Goal: Transaction & Acquisition: Purchase product/service

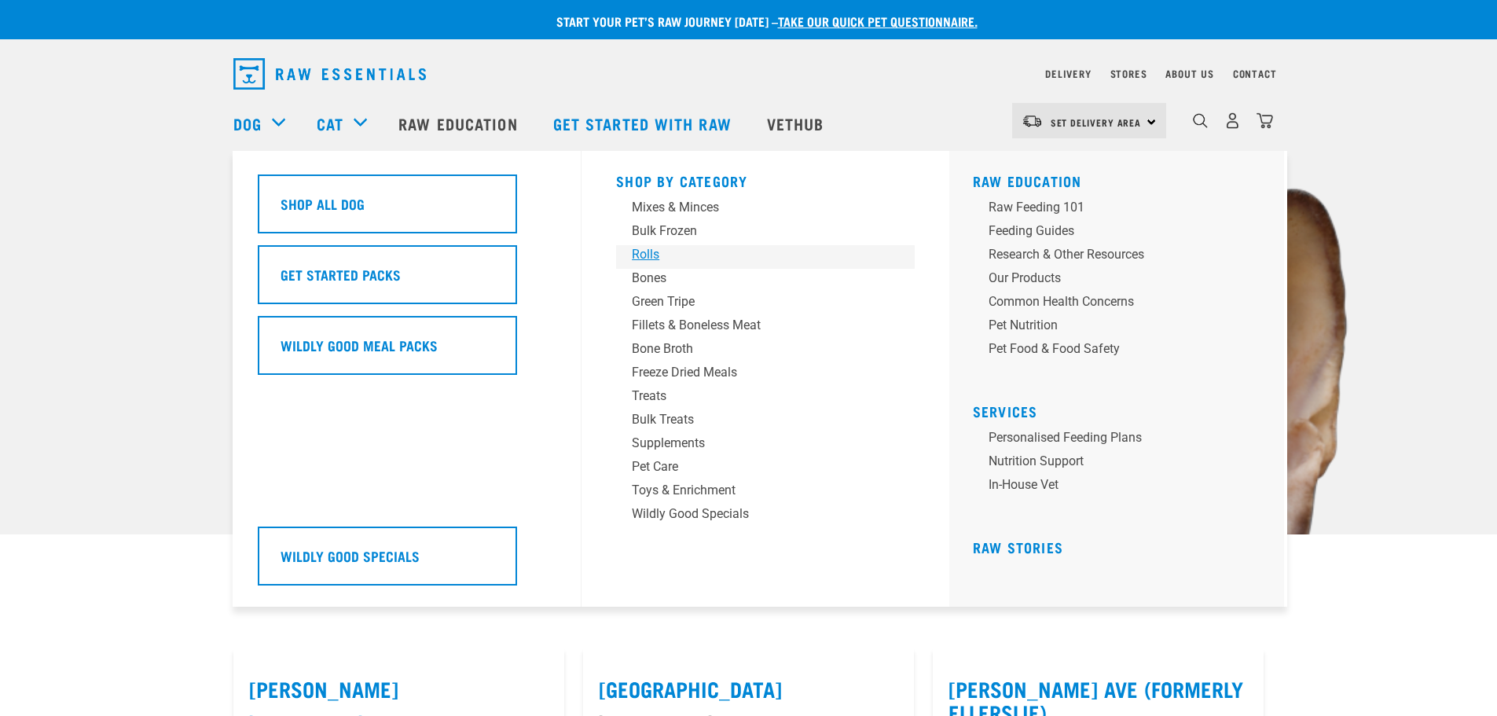
click at [646, 251] on div "Rolls" at bounding box center [754, 254] width 245 height 19
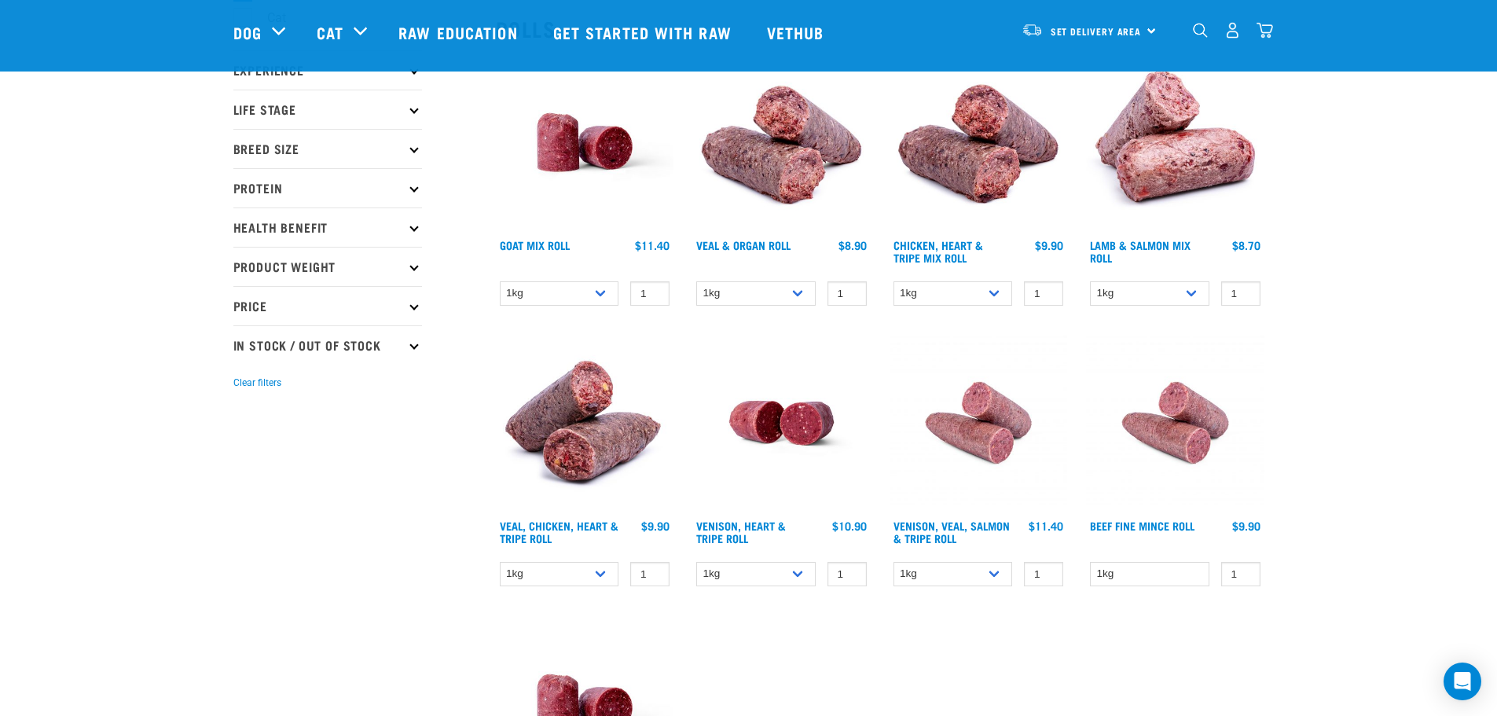
scroll to position [157, 0]
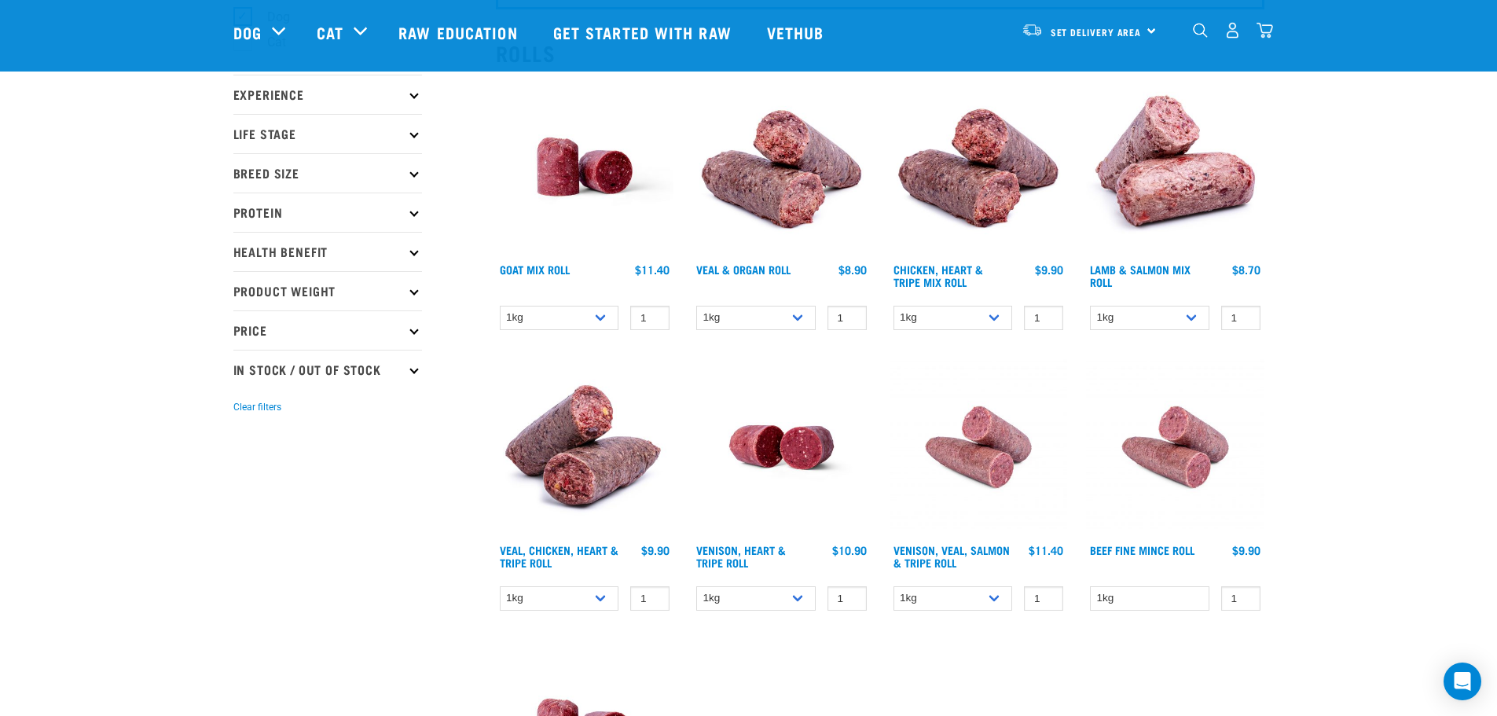
click at [1201, 449] on img at bounding box center [1175, 447] width 178 height 178
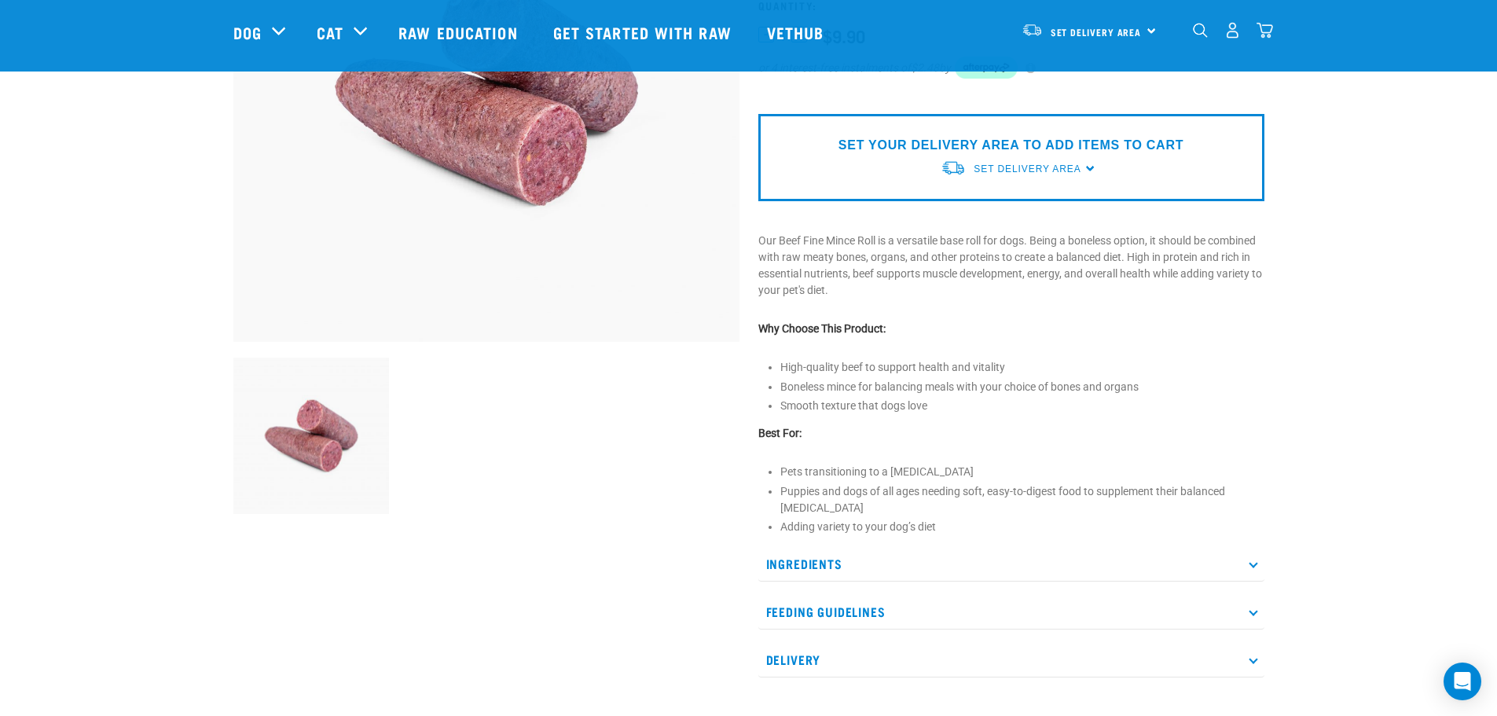
scroll to position [314, 0]
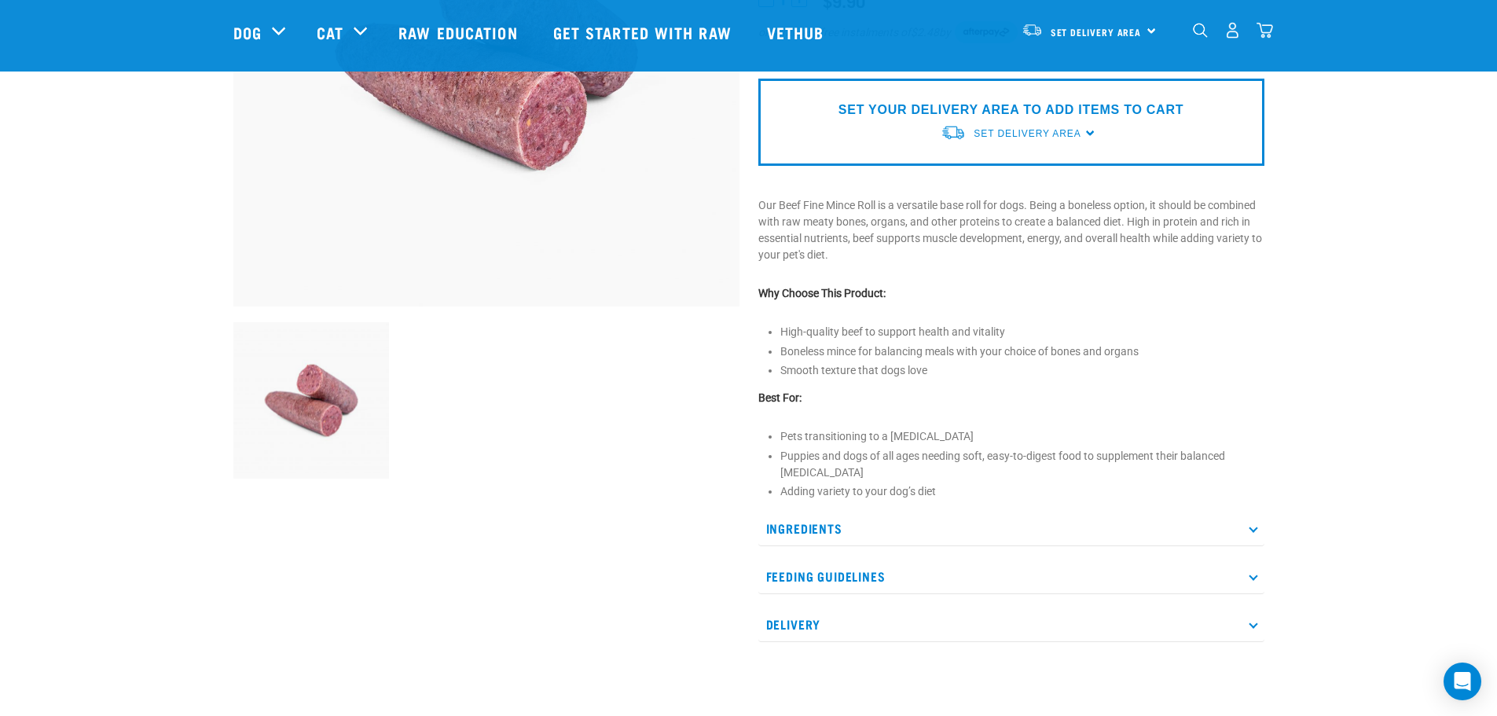
click at [1250, 533] on p "Ingredients" at bounding box center [1011, 528] width 506 height 35
click at [1254, 528] on icon at bounding box center [1253, 528] width 9 height 9
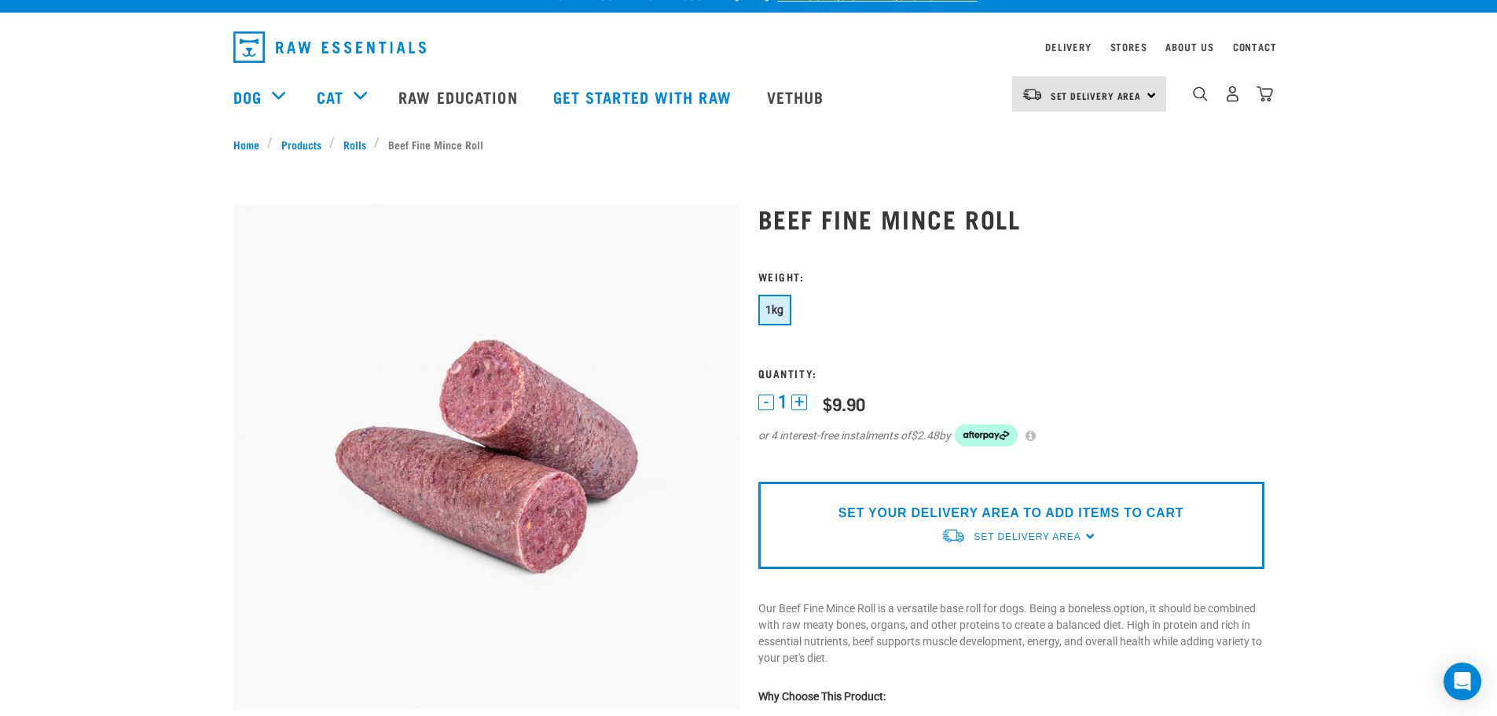
scroll to position [0, 0]
